Goal: Find specific page/section: Find specific page/section

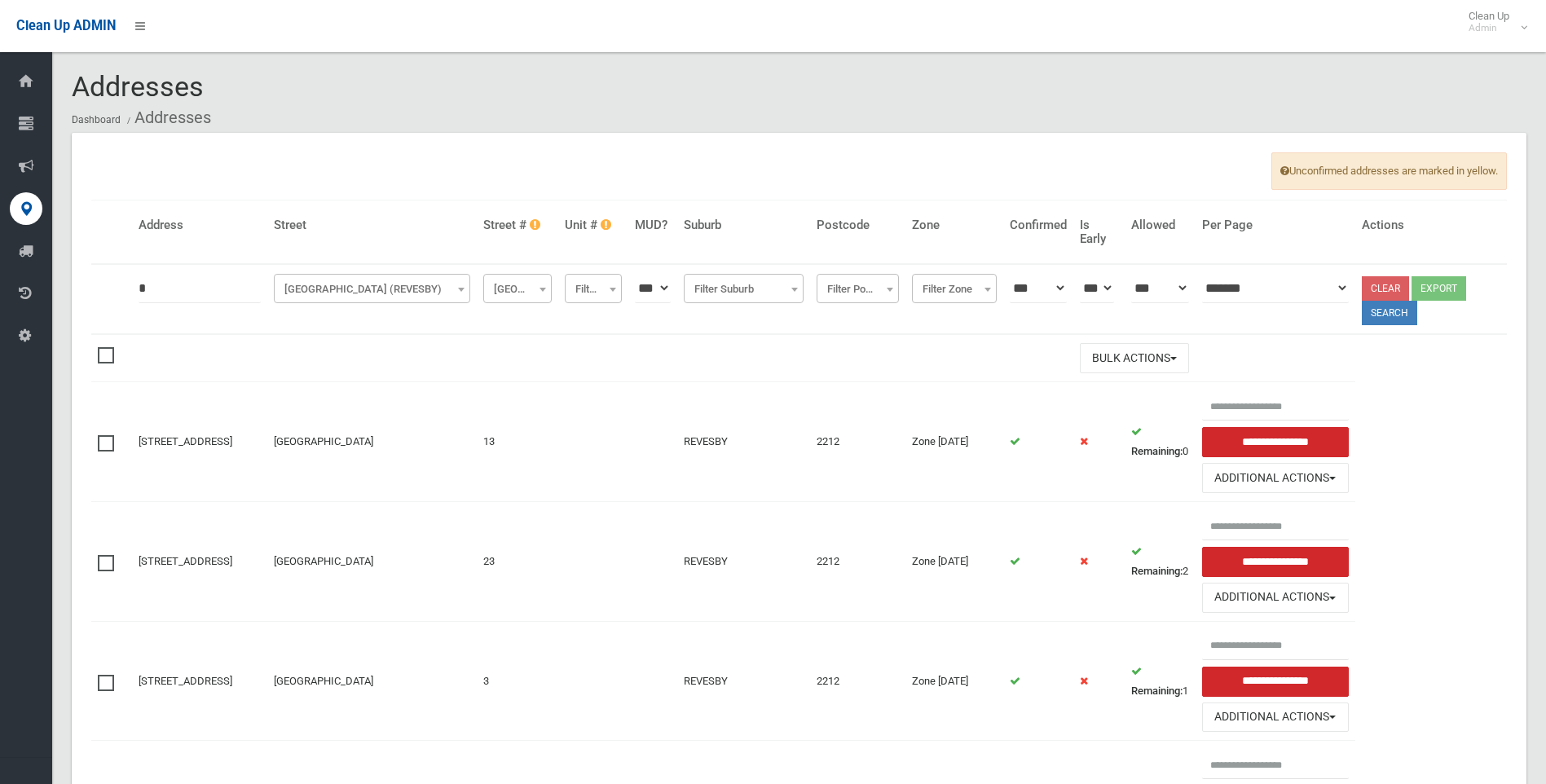
click at [458, 291] on span "[GEOGRAPHIC_DATA] (REVESBY)" at bounding box center [371, 289] width 189 height 23
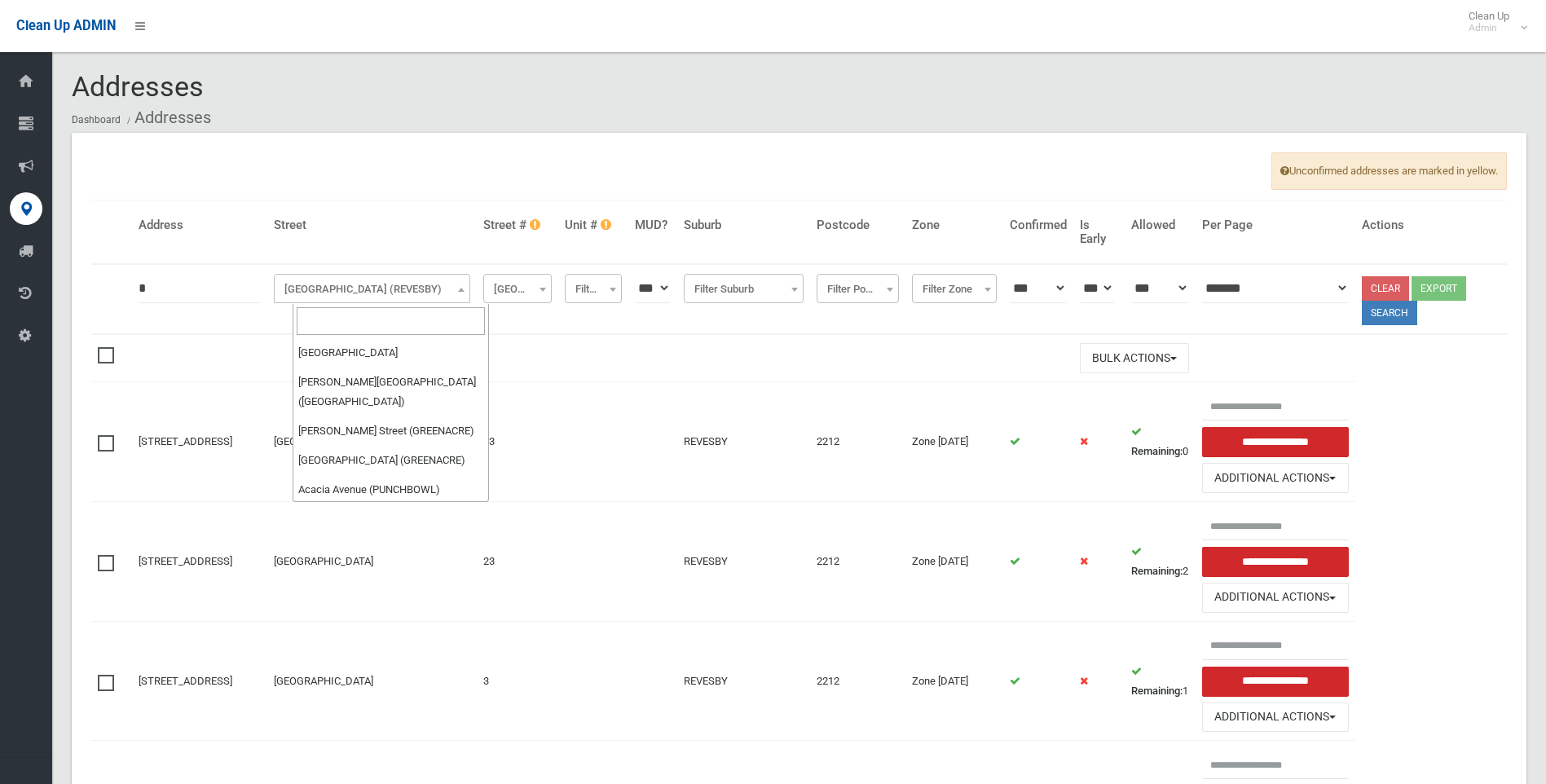
scroll to position [67130, 0]
click at [354, 318] on input "search" at bounding box center [391, 321] width 189 height 28
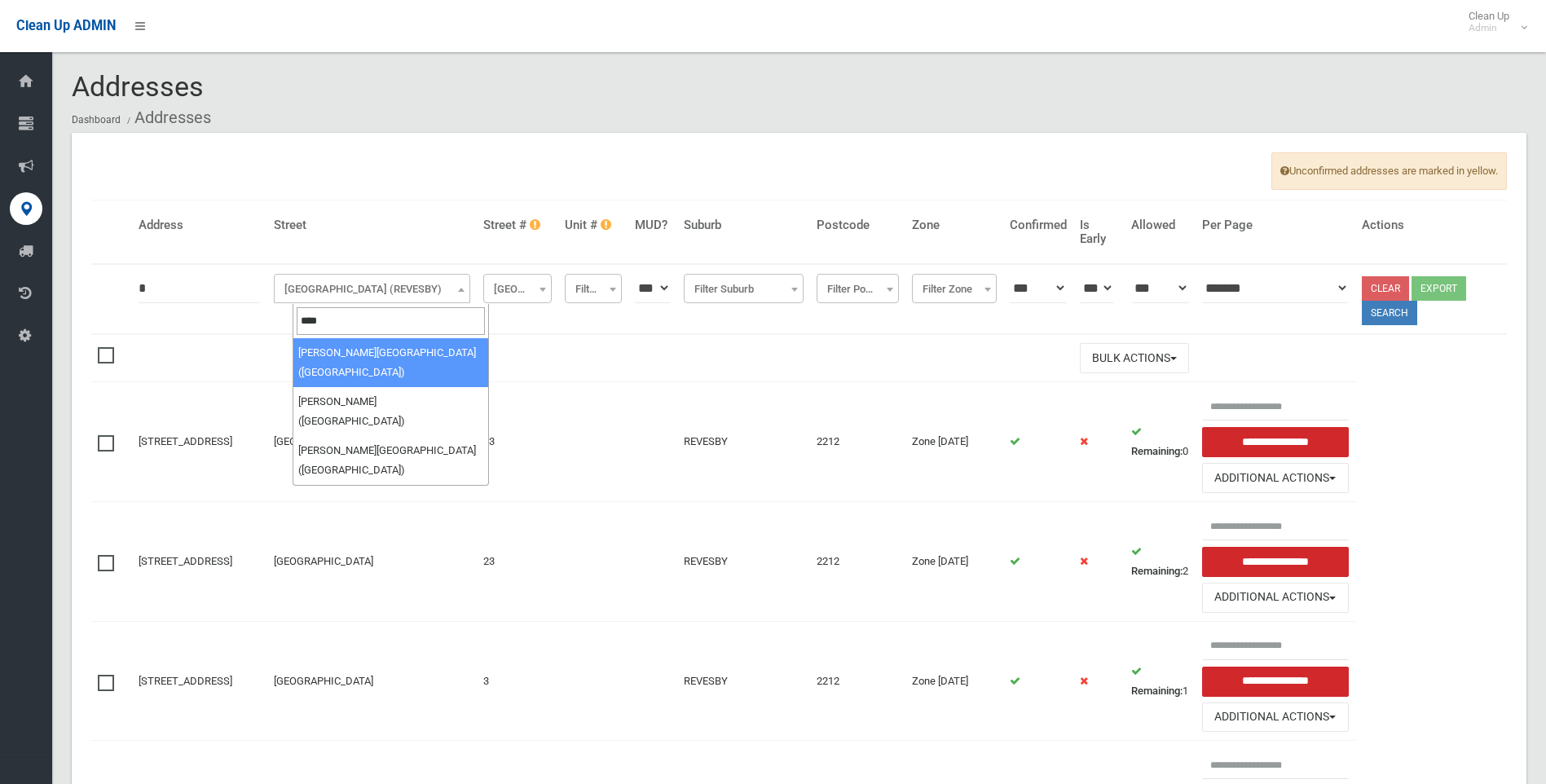
type input "****"
select select "***"
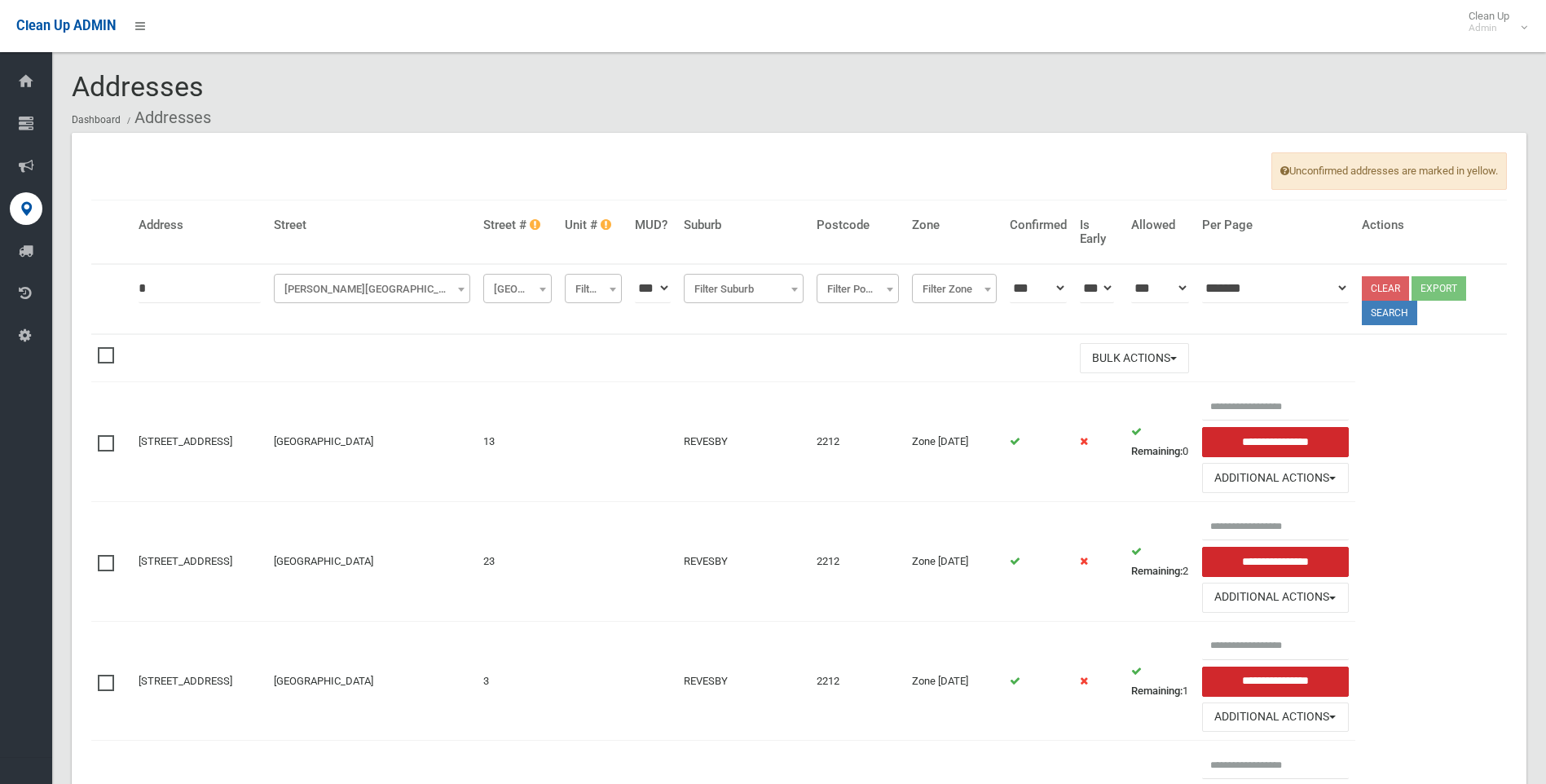
drag, startPoint x: 201, startPoint y: 292, endPoint x: 22, endPoint y: 262, distance: 181.5
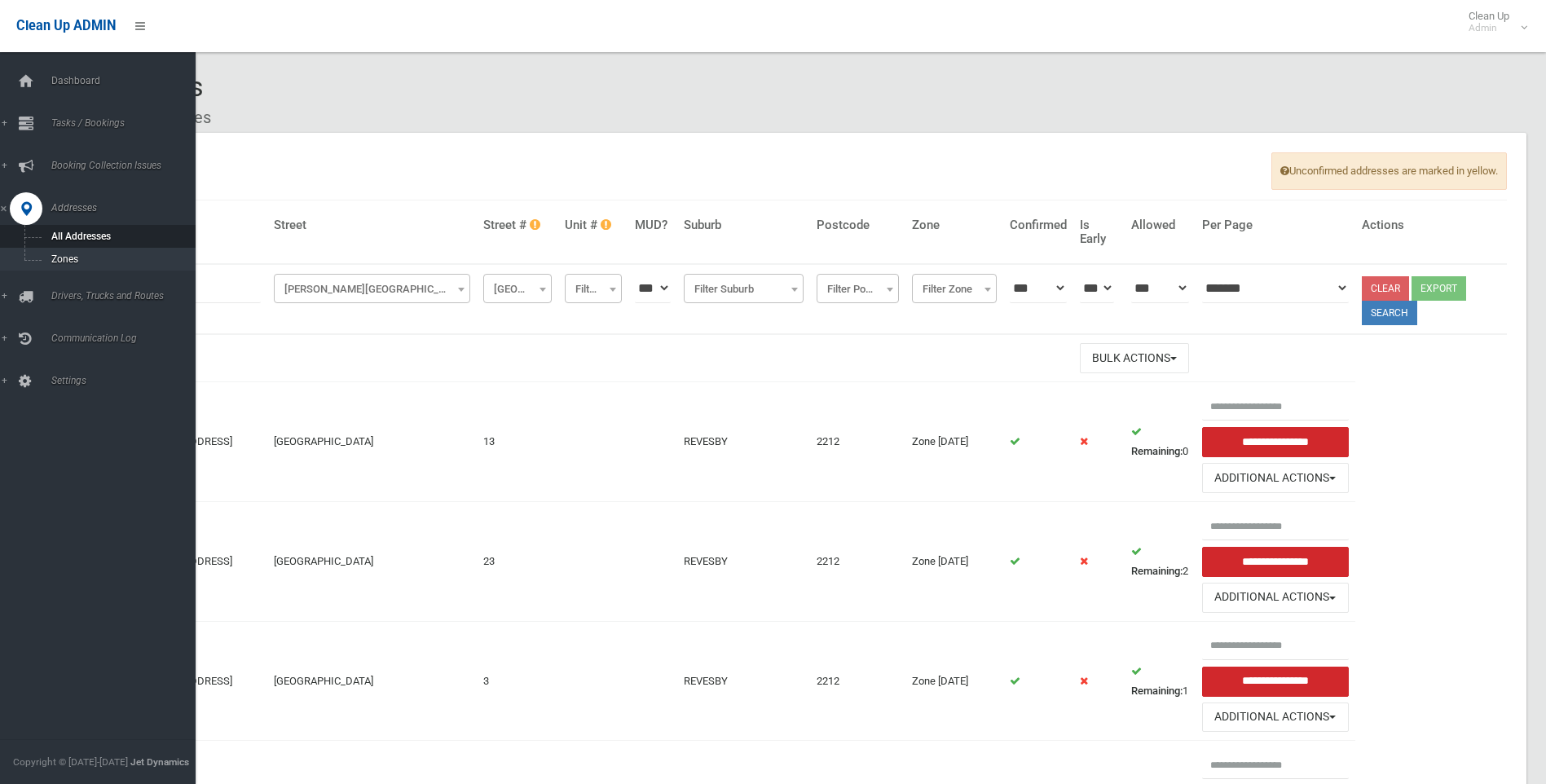
type input "*"
click button at bounding box center [0, 0] width 0 height 0
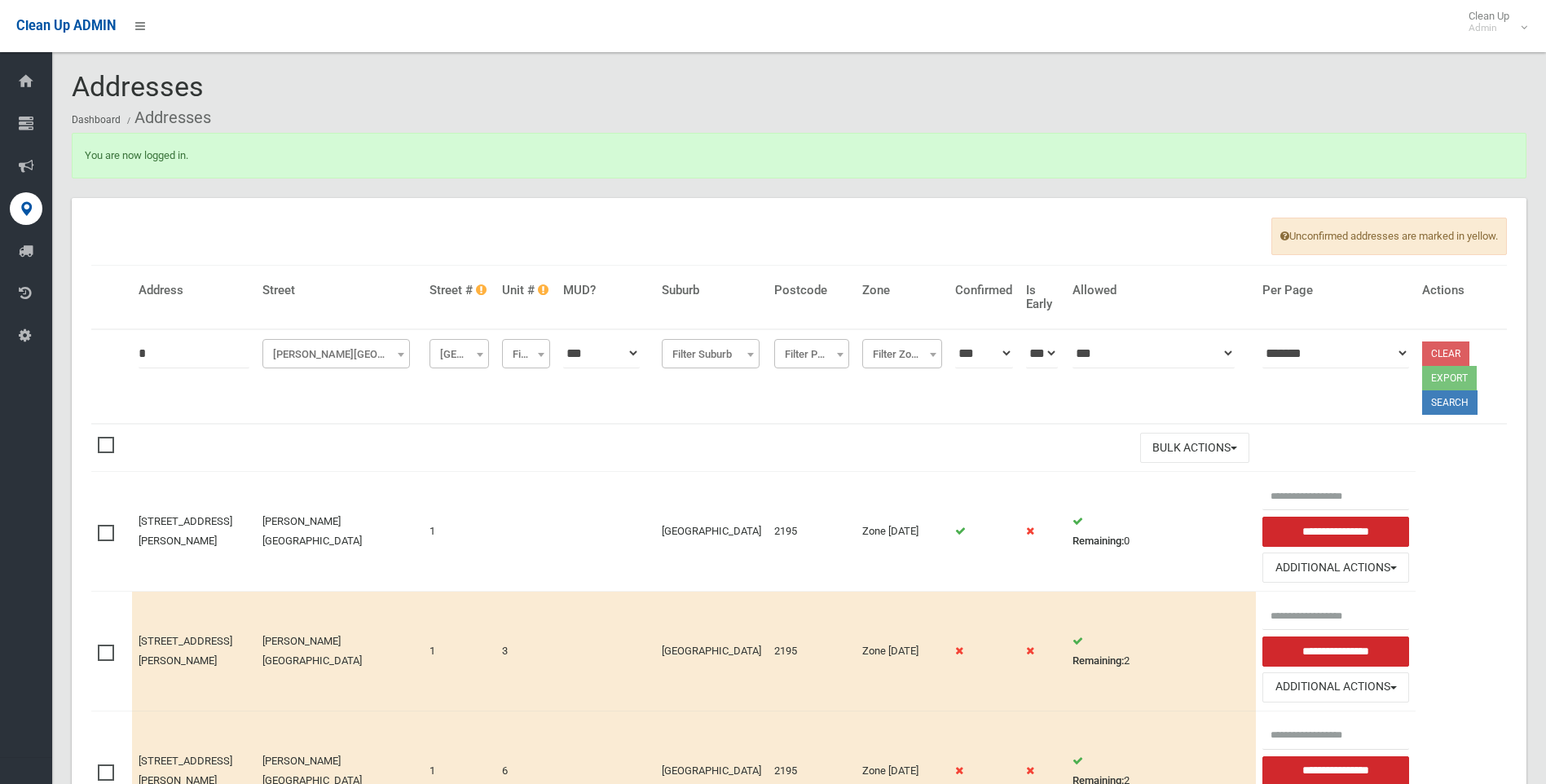
click at [386, 356] on span "[PERSON_NAME][GEOGRAPHIC_DATA] ([GEOGRAPHIC_DATA])" at bounding box center [336, 354] width 140 height 23
click at [340, 384] on input "search" at bounding box center [343, 386] width 140 height 28
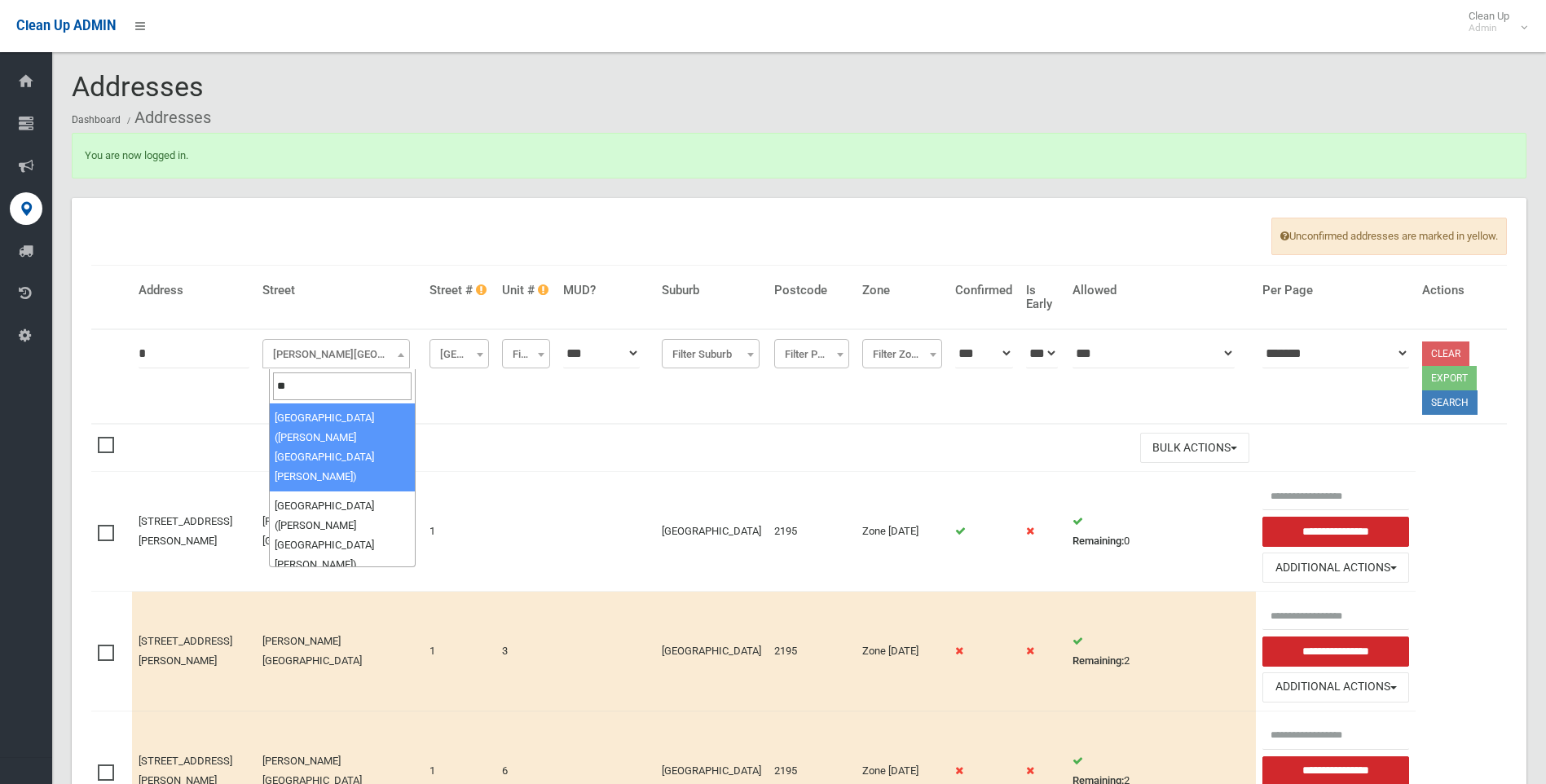
type input "*"
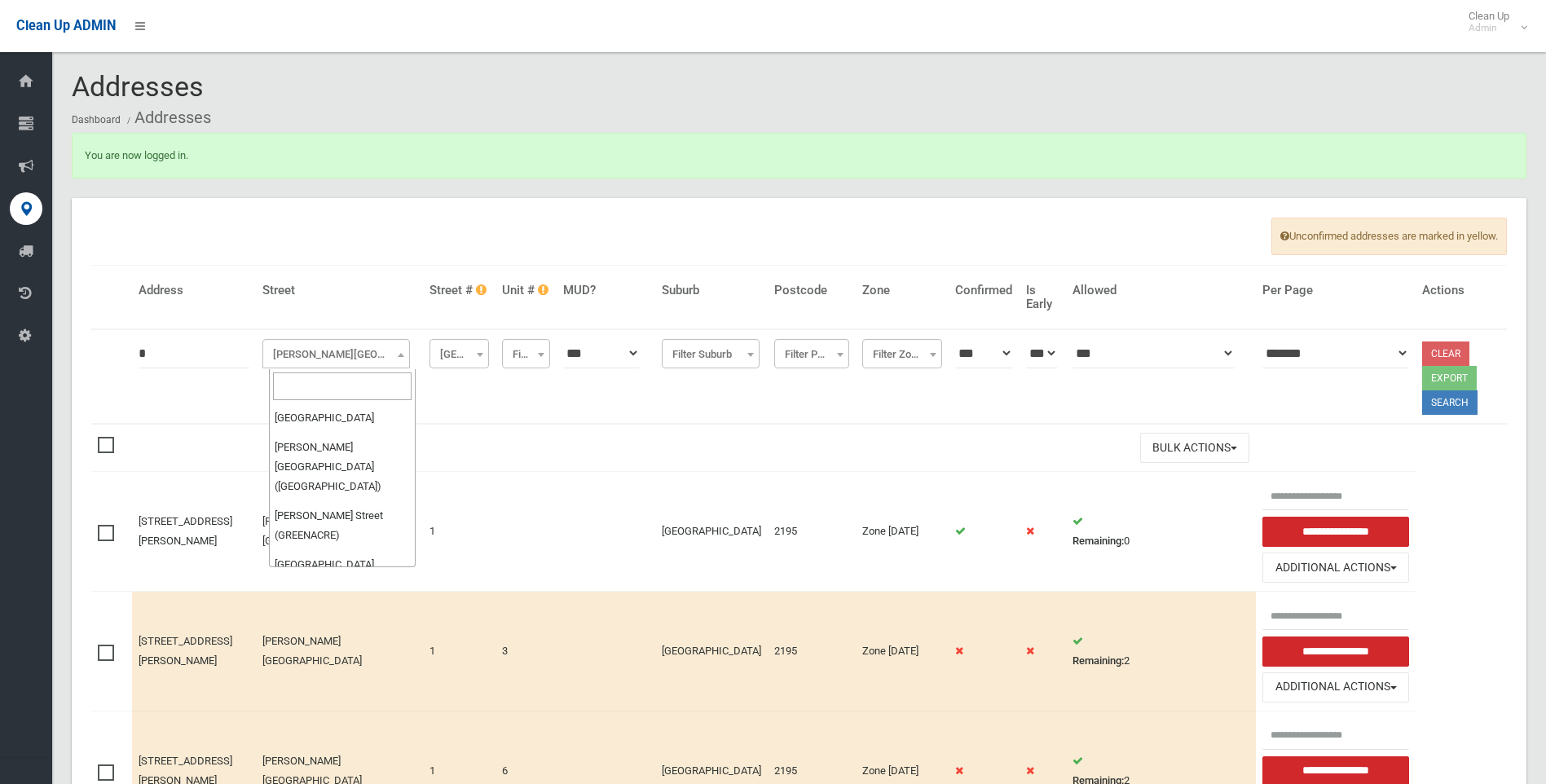
scroll to position [60472, 0]
